Goal: Task Accomplishment & Management: Complete application form

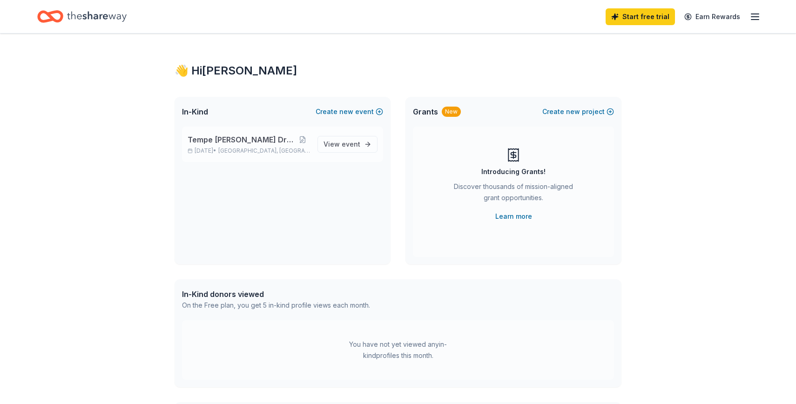
click at [255, 142] on span "Tempe [PERSON_NAME] Drag Benefit" at bounding box center [242, 139] width 108 height 11
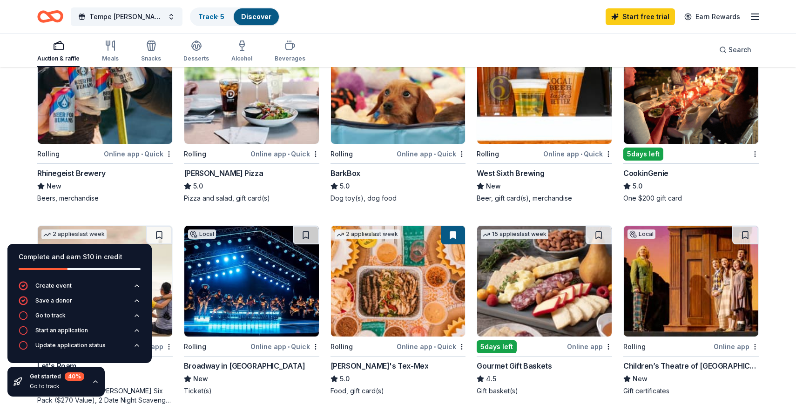
scroll to position [150, 0]
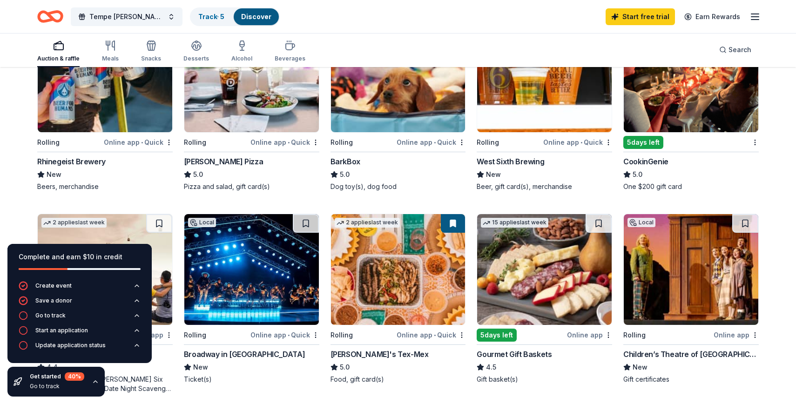
click at [121, 143] on div "Online app • Quick" at bounding box center [138, 142] width 69 height 12
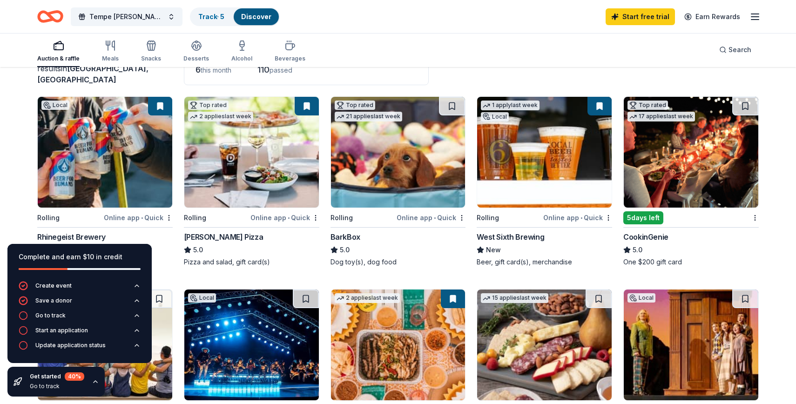
scroll to position [77, 0]
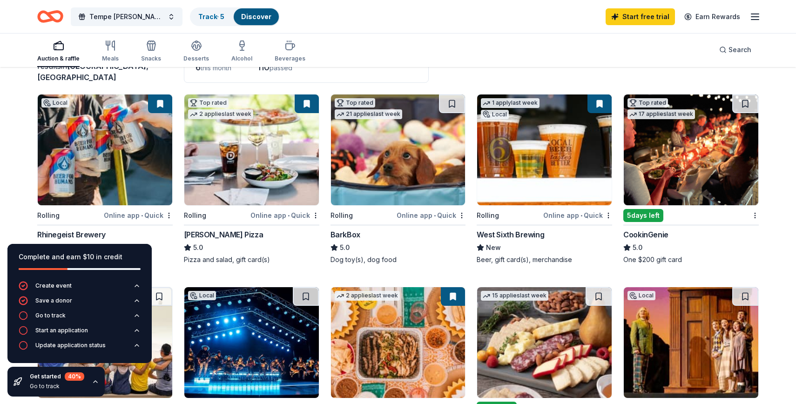
click at [308, 101] on button at bounding box center [307, 103] width 24 height 19
click at [271, 215] on div "Online app • Quick" at bounding box center [284, 215] width 69 height 12
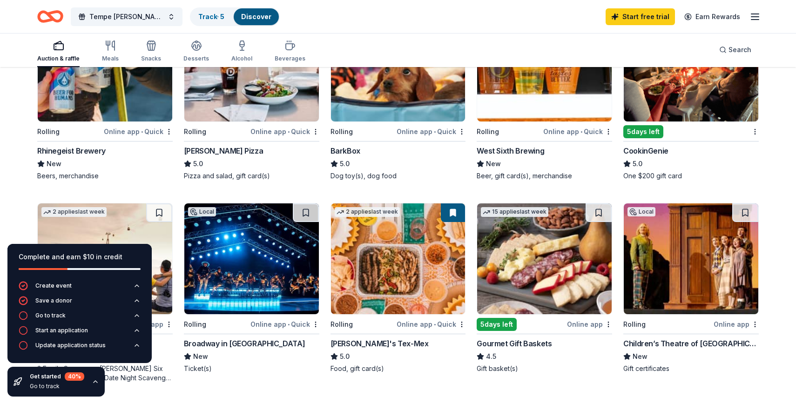
scroll to position [161, 0]
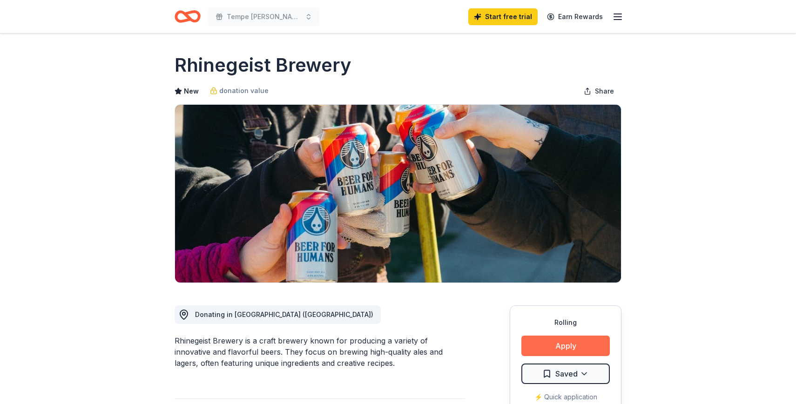
click at [557, 346] on button "Apply" at bounding box center [565, 345] width 88 height 20
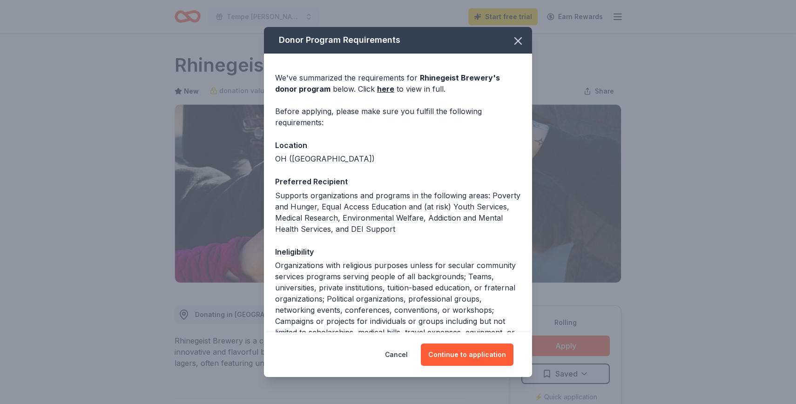
scroll to position [102, 0]
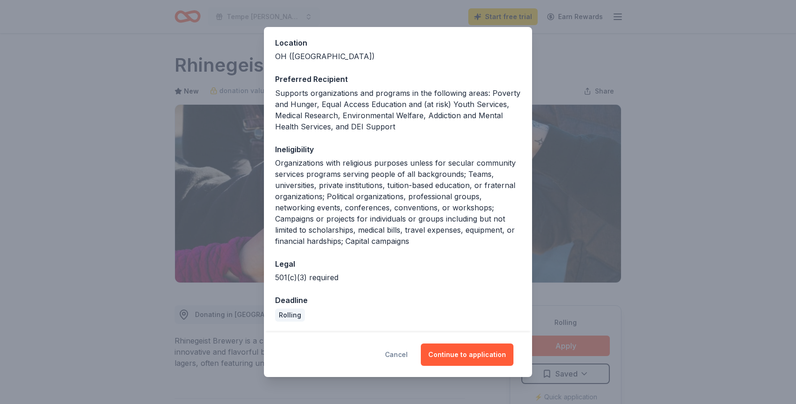
click at [407, 353] on button "Cancel" at bounding box center [396, 354] width 23 height 22
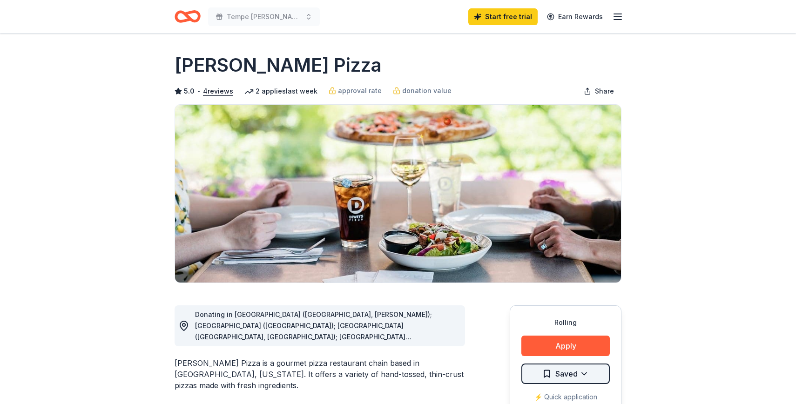
click at [560, 376] on html "Tempe Carman’s Drag Benefit Start free trial Earn Rewards Rolling Share Dewey's…" at bounding box center [398, 202] width 796 height 404
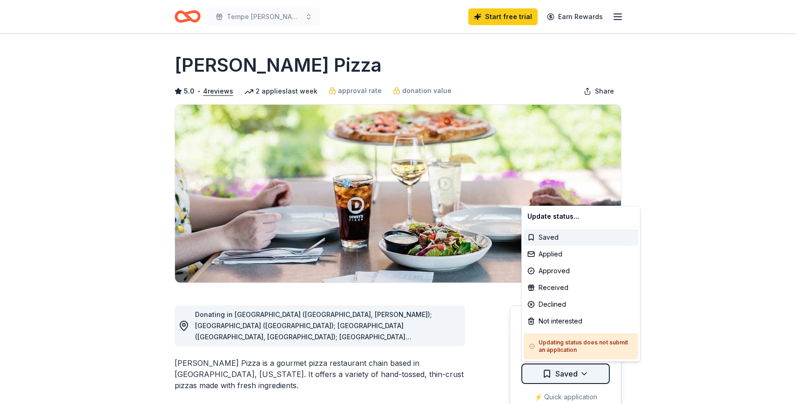
click at [560, 376] on html "Tempe Carman’s Drag Benefit Start free trial Earn Rewards Rolling Share Dewey's…" at bounding box center [398, 202] width 796 height 404
